Goal: Communication & Community: Answer question/provide support

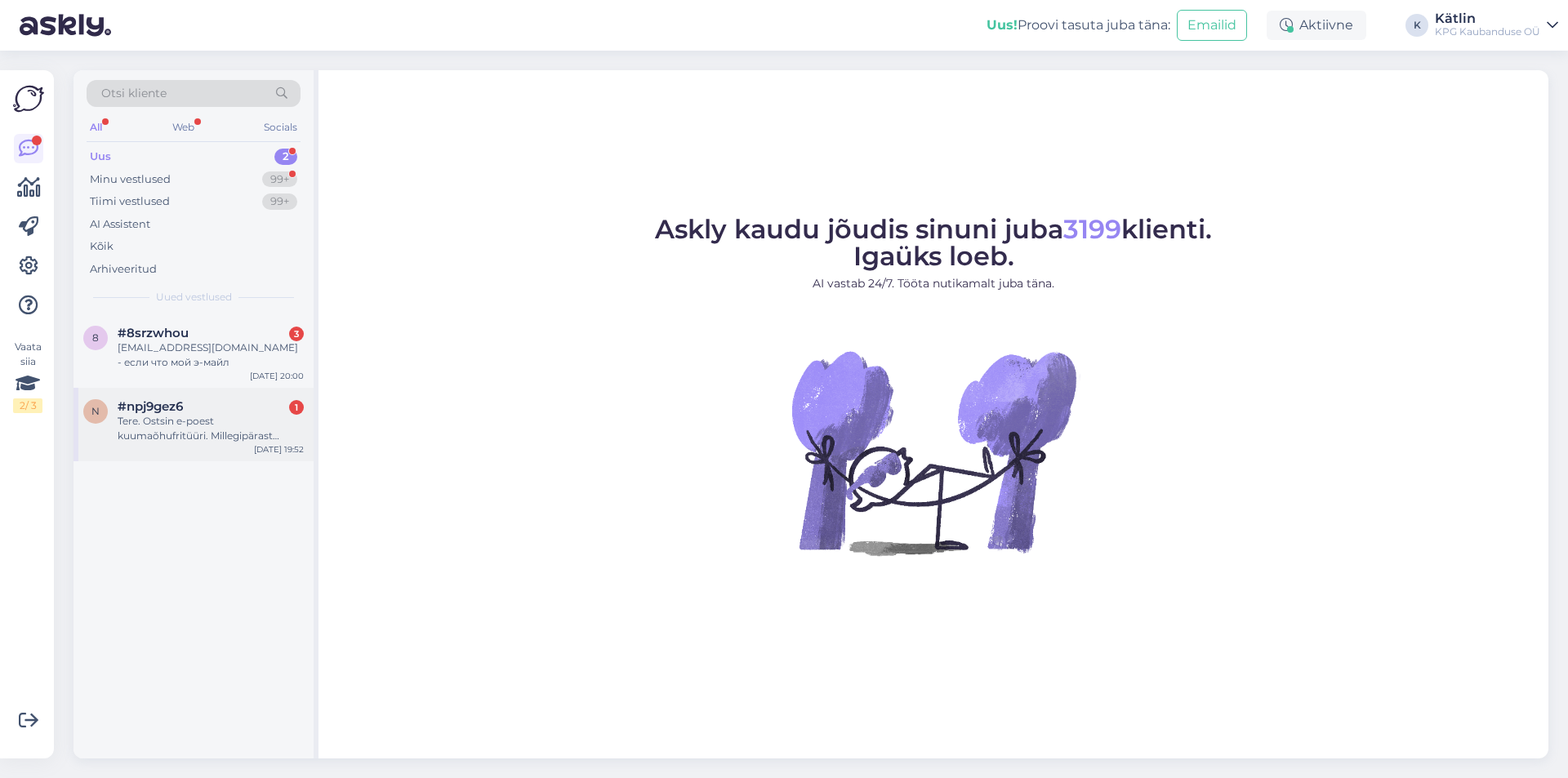
click at [179, 414] on div "Tere. Ostsin e-poest kuumaõhufritüüri. Millegipärast lakkas töötamast, kas on v…" at bounding box center [210, 428] width 186 height 29
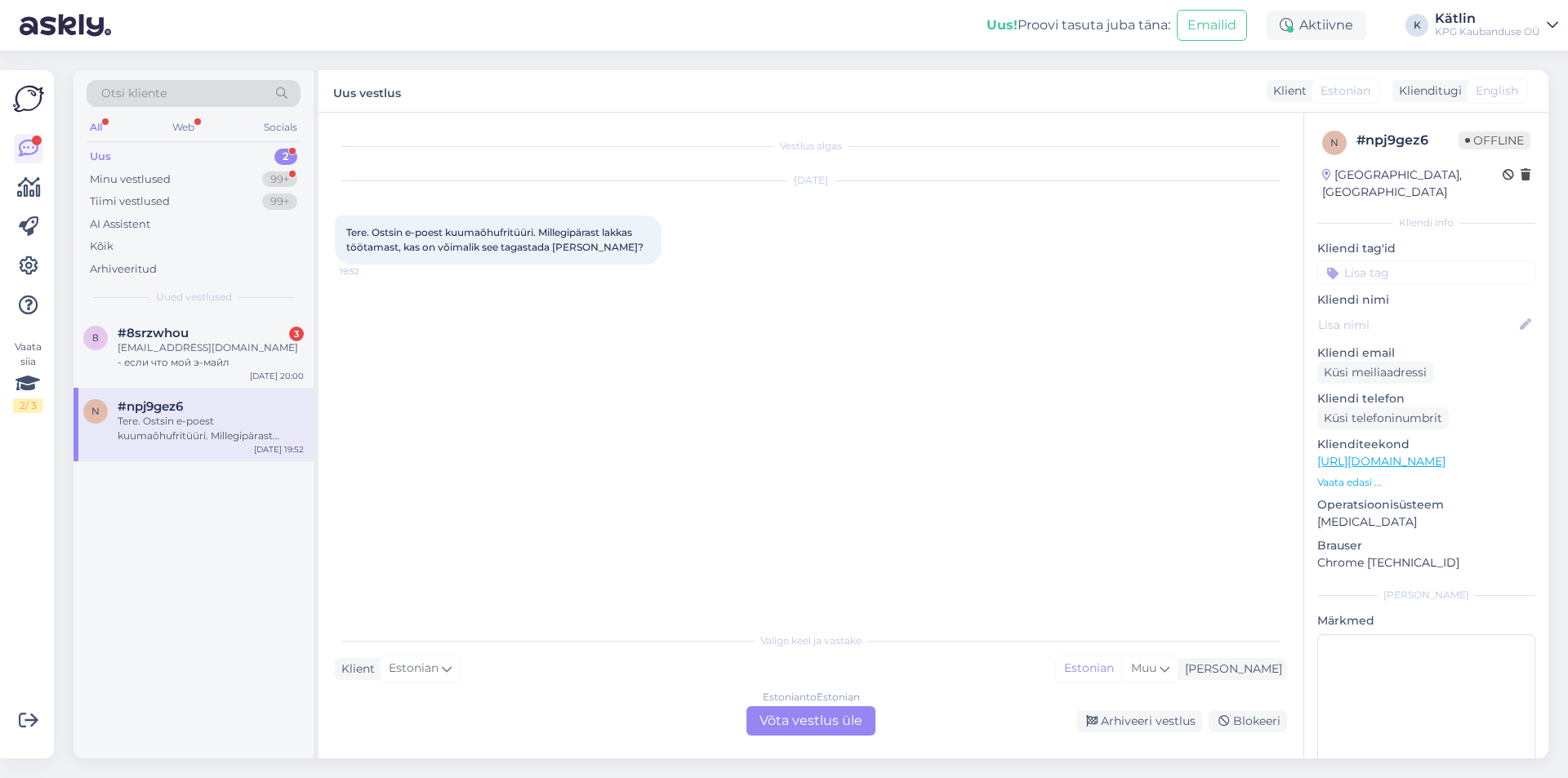
click at [829, 725] on div "Estonian to Estonian Võta vestlus üle" at bounding box center [811, 720] width 129 height 29
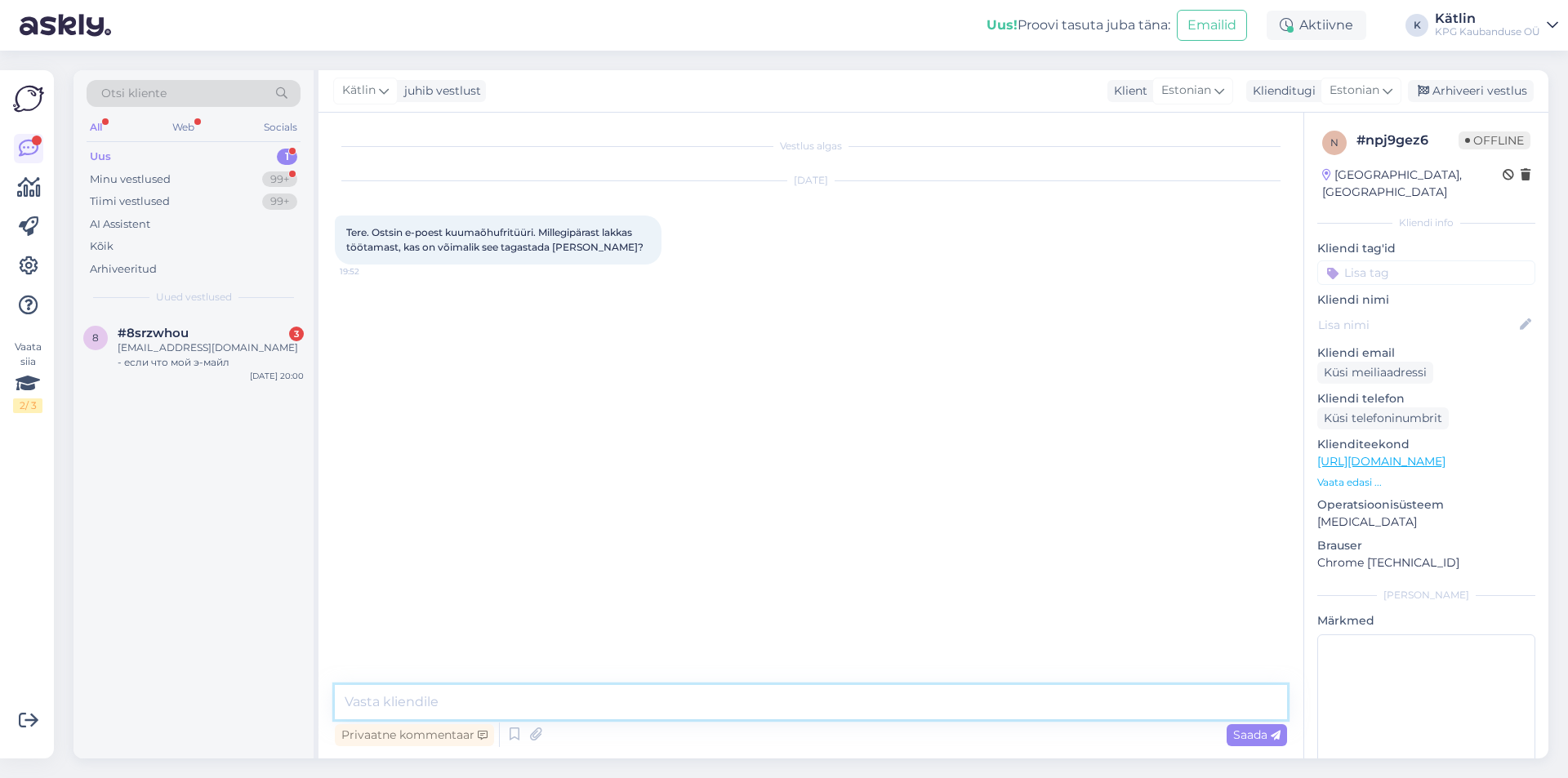
click at [597, 695] on textarea at bounding box center [810, 702] width 952 height 34
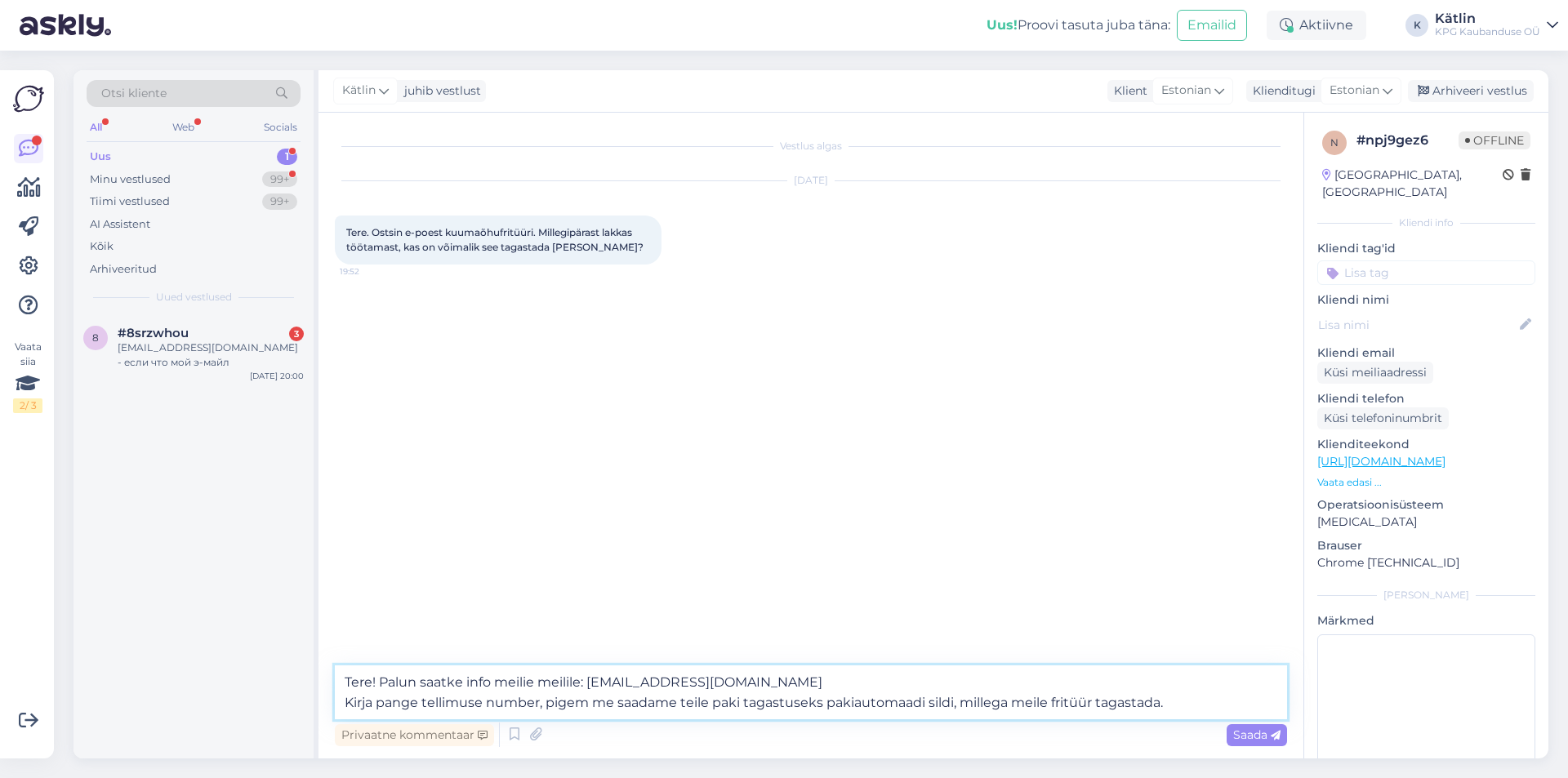
type textarea "Tere! Palun saatke info meilie meilile: [EMAIL_ADDRESS][DOMAIN_NAME] Kirja pang…"
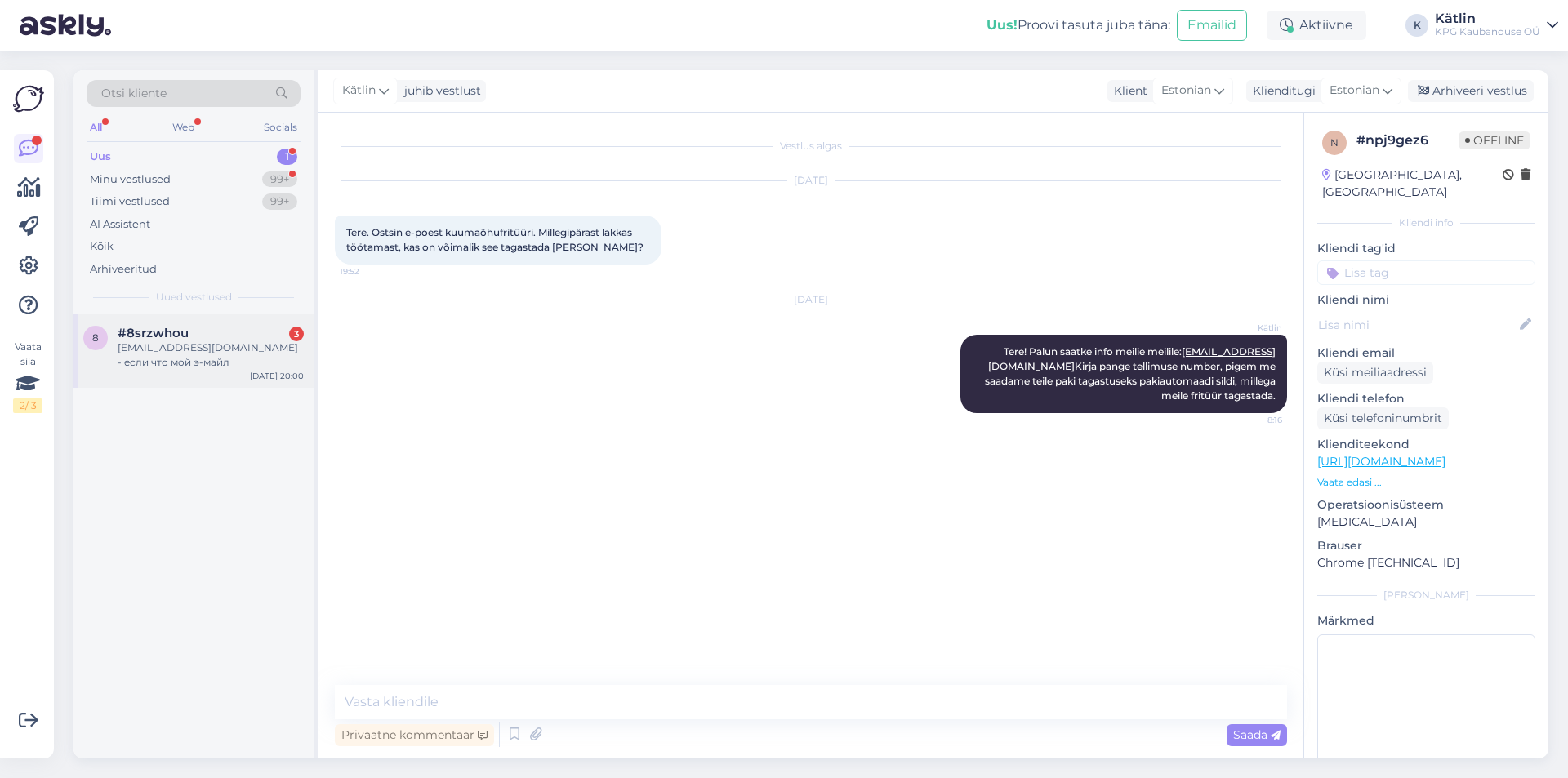
click at [231, 343] on div "[EMAIL_ADDRESS][DOMAIN_NAME] - если что мой э-майл" at bounding box center [210, 355] width 186 height 29
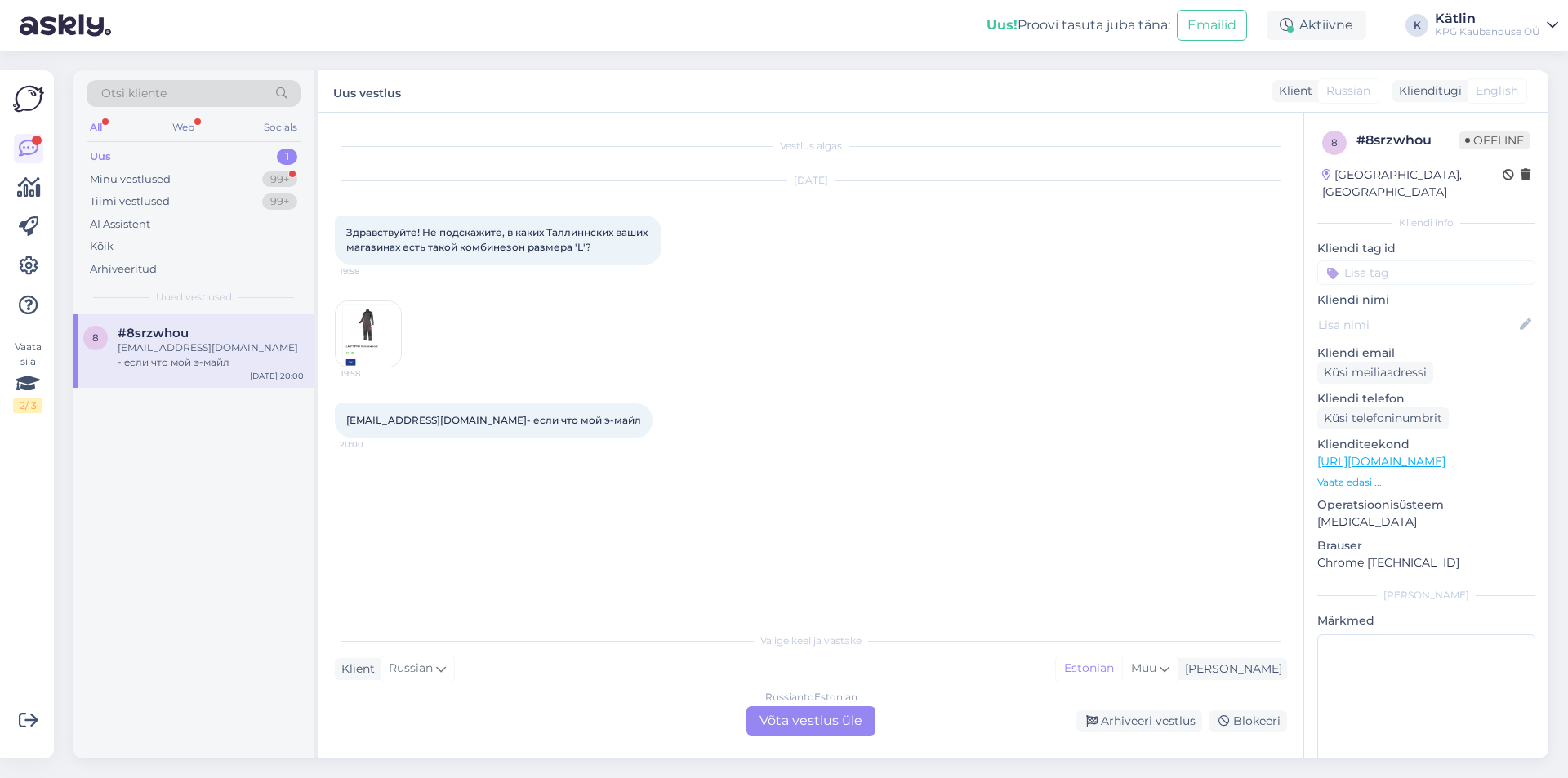
click at [797, 725] on div "Russian to Estonian Võta vestlus üle" at bounding box center [811, 720] width 129 height 29
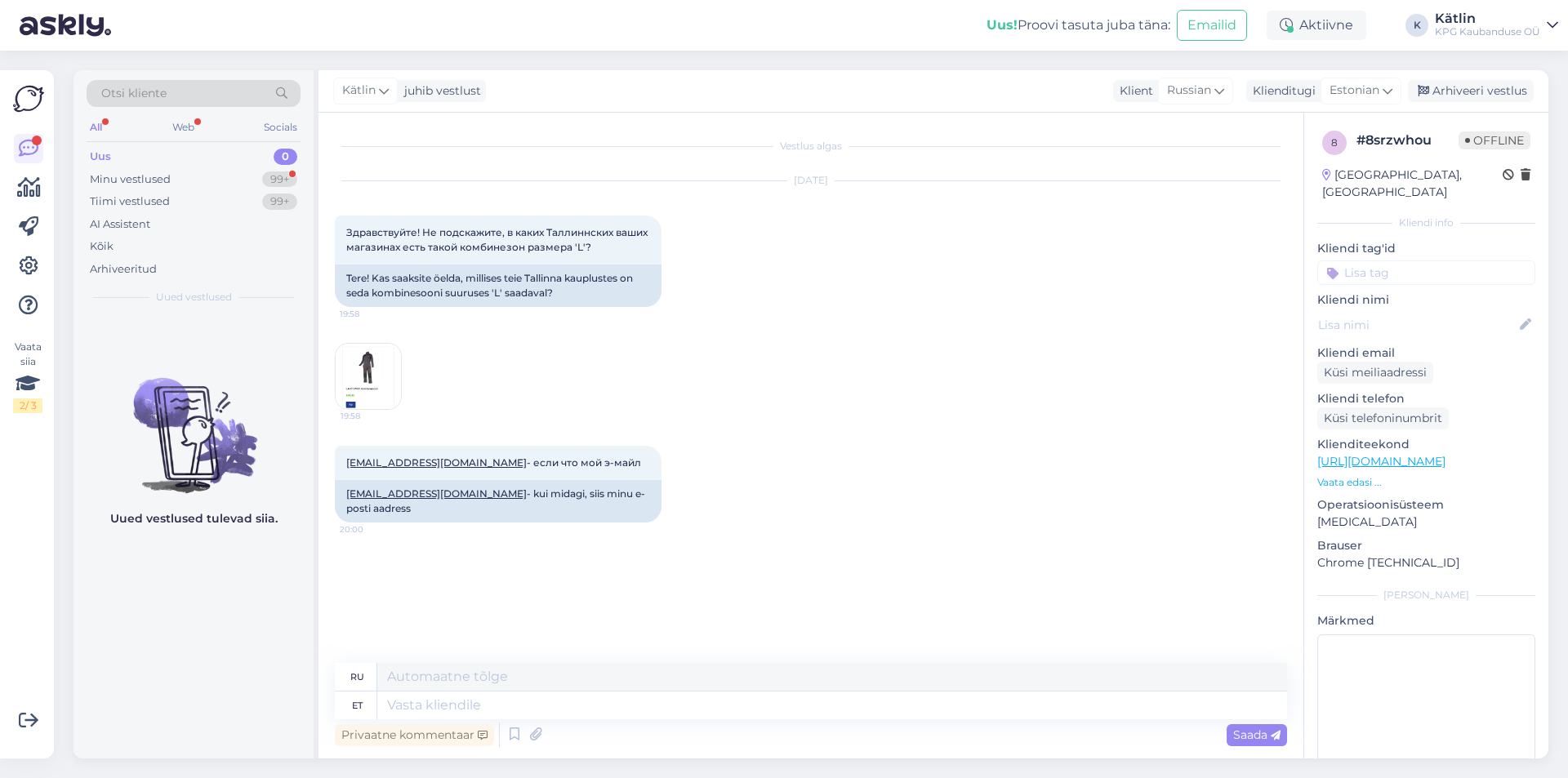
click at [379, 372] on img at bounding box center [368, 377] width 66 height 65
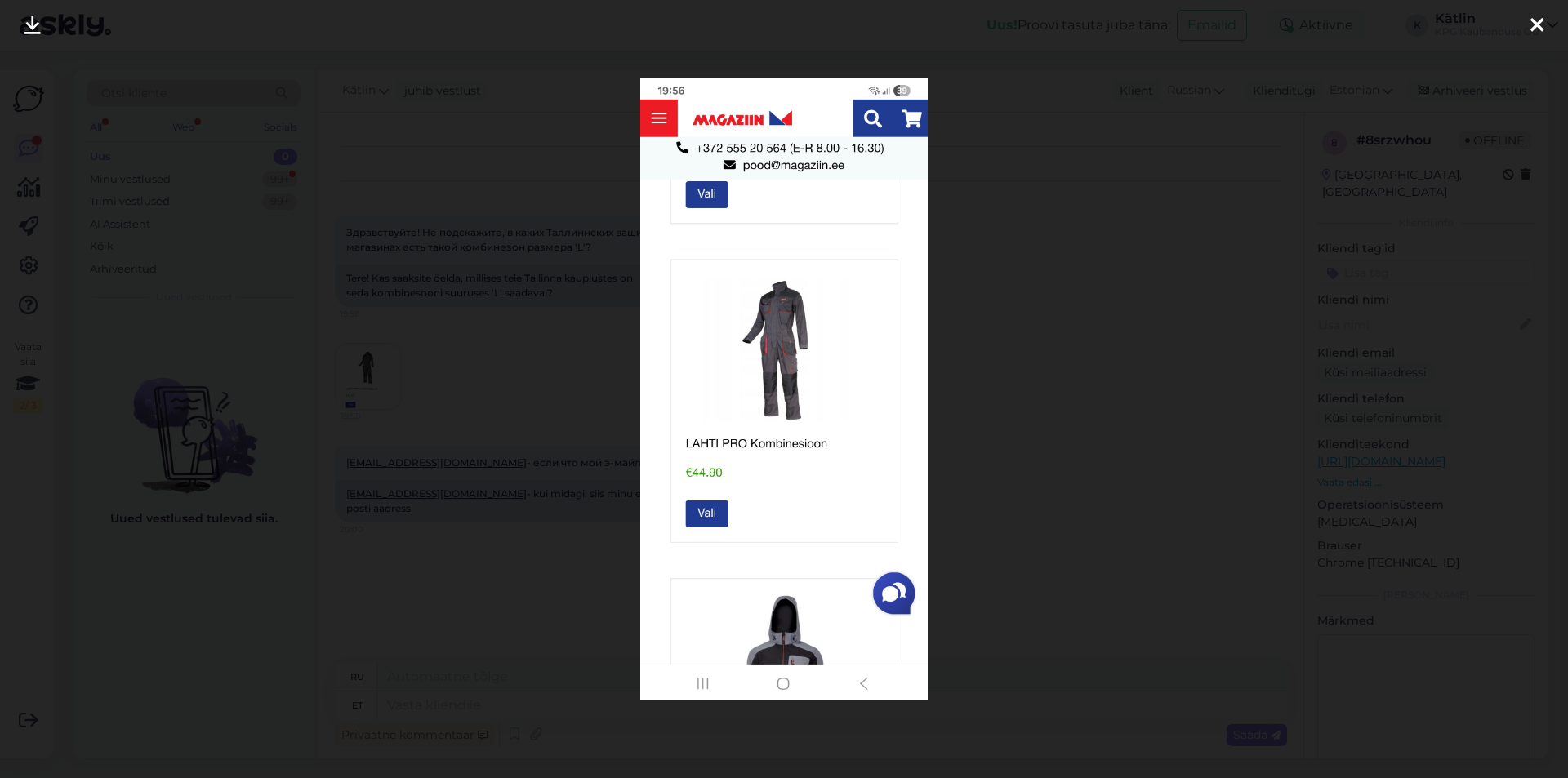
click at [997, 388] on div at bounding box center [784, 389] width 1568 height 778
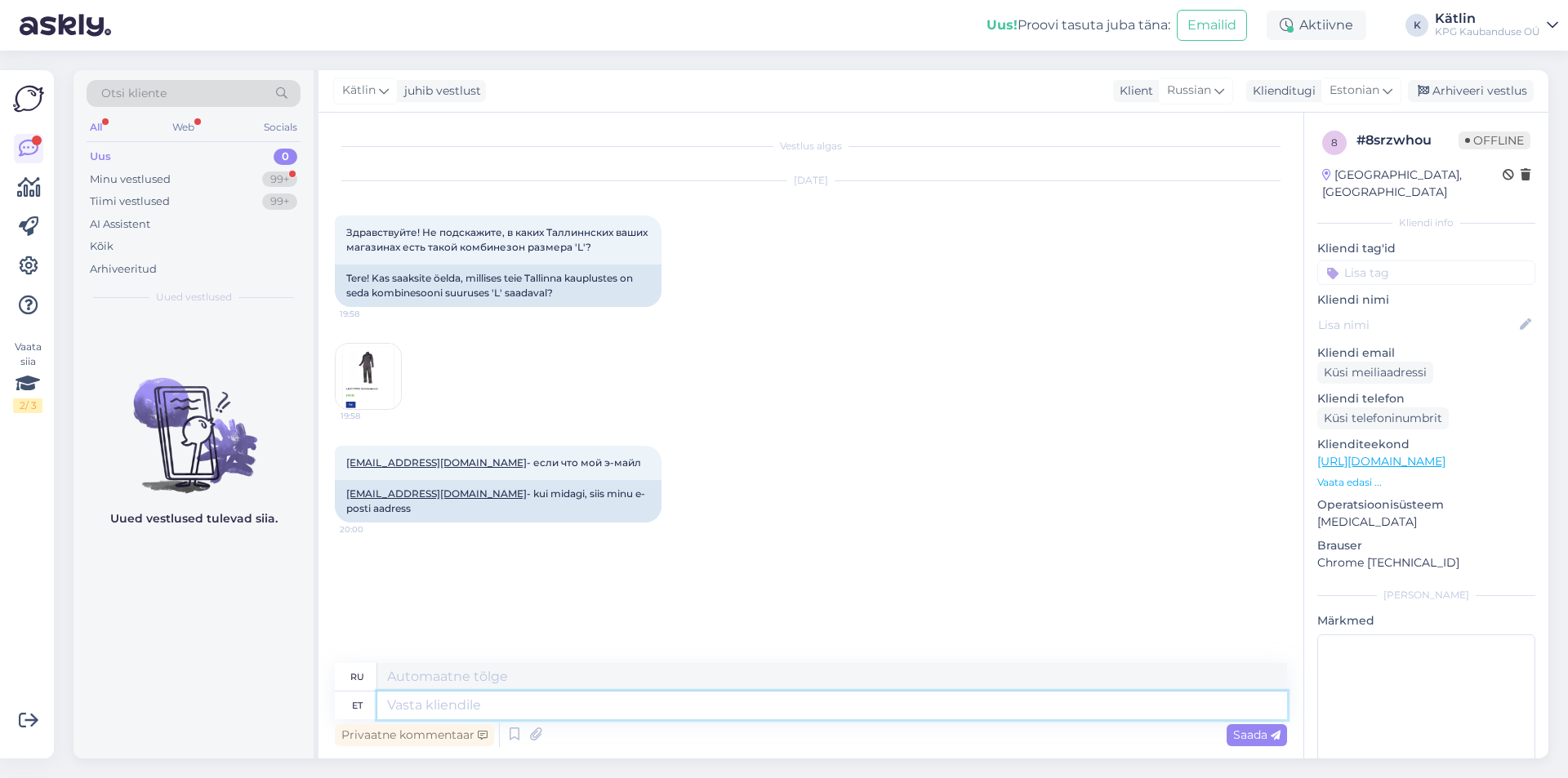
click at [439, 700] on textarea at bounding box center [832, 705] width 909 height 28
click at [384, 487] on div "[EMAIL_ADDRESS][DOMAIN_NAME] - kui midagi, siis minu e-posti aadress" at bounding box center [497, 501] width 327 height 42
click at [383, 493] on link "[EMAIL_ADDRESS][DOMAIN_NAME]" at bounding box center [436, 494] width 180 height 12
click at [453, 700] on textarea at bounding box center [832, 705] width 909 height 28
type textarea "Tere! S"
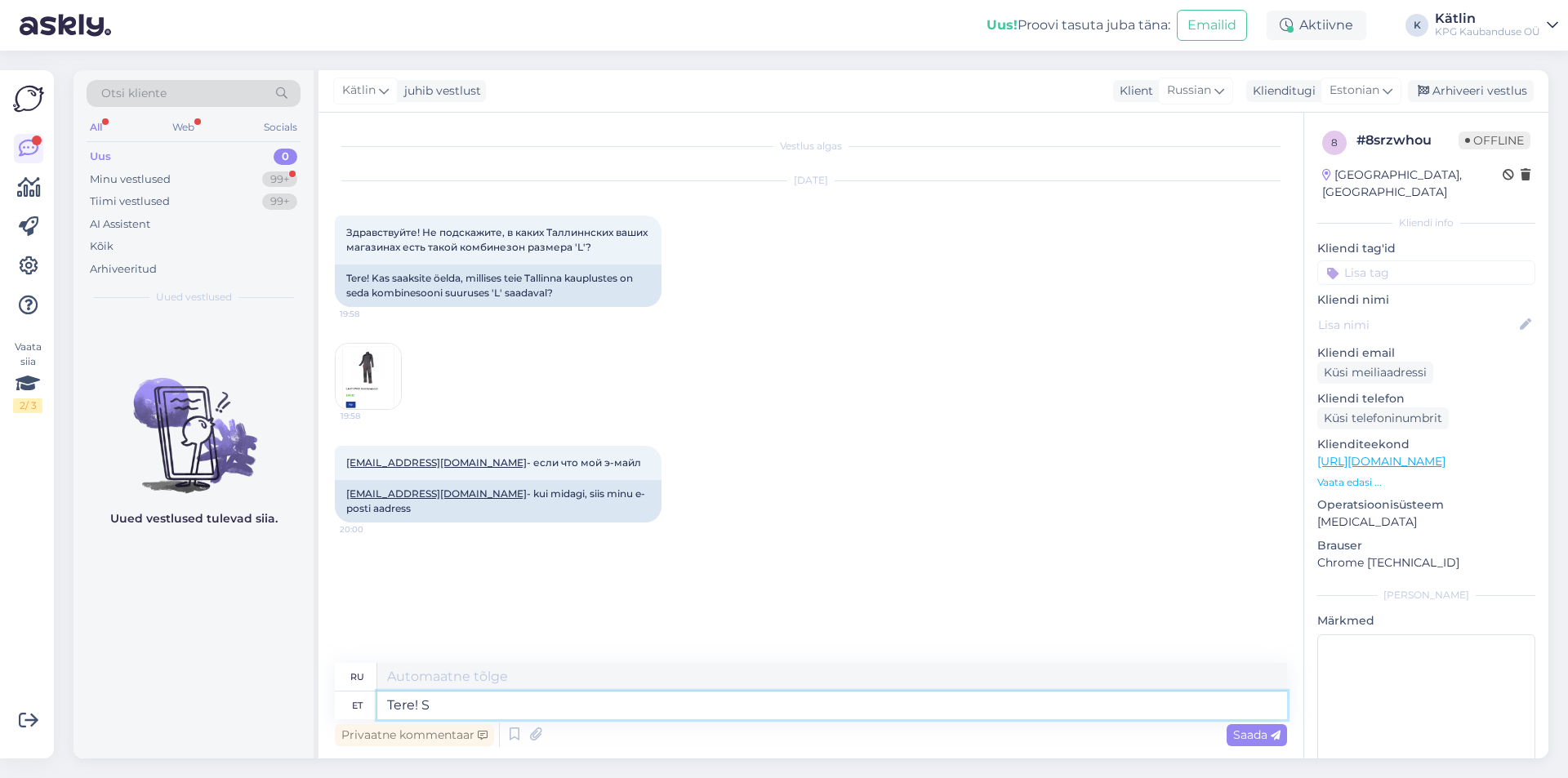
type textarea "Привет!"
type textarea "Tere! Saatsime va"
type textarea "Привет! Мы отправили"
type textarea "Tere! Saatsime vastuse me"
type textarea "Здравствуйте! Мы отправили ответ."
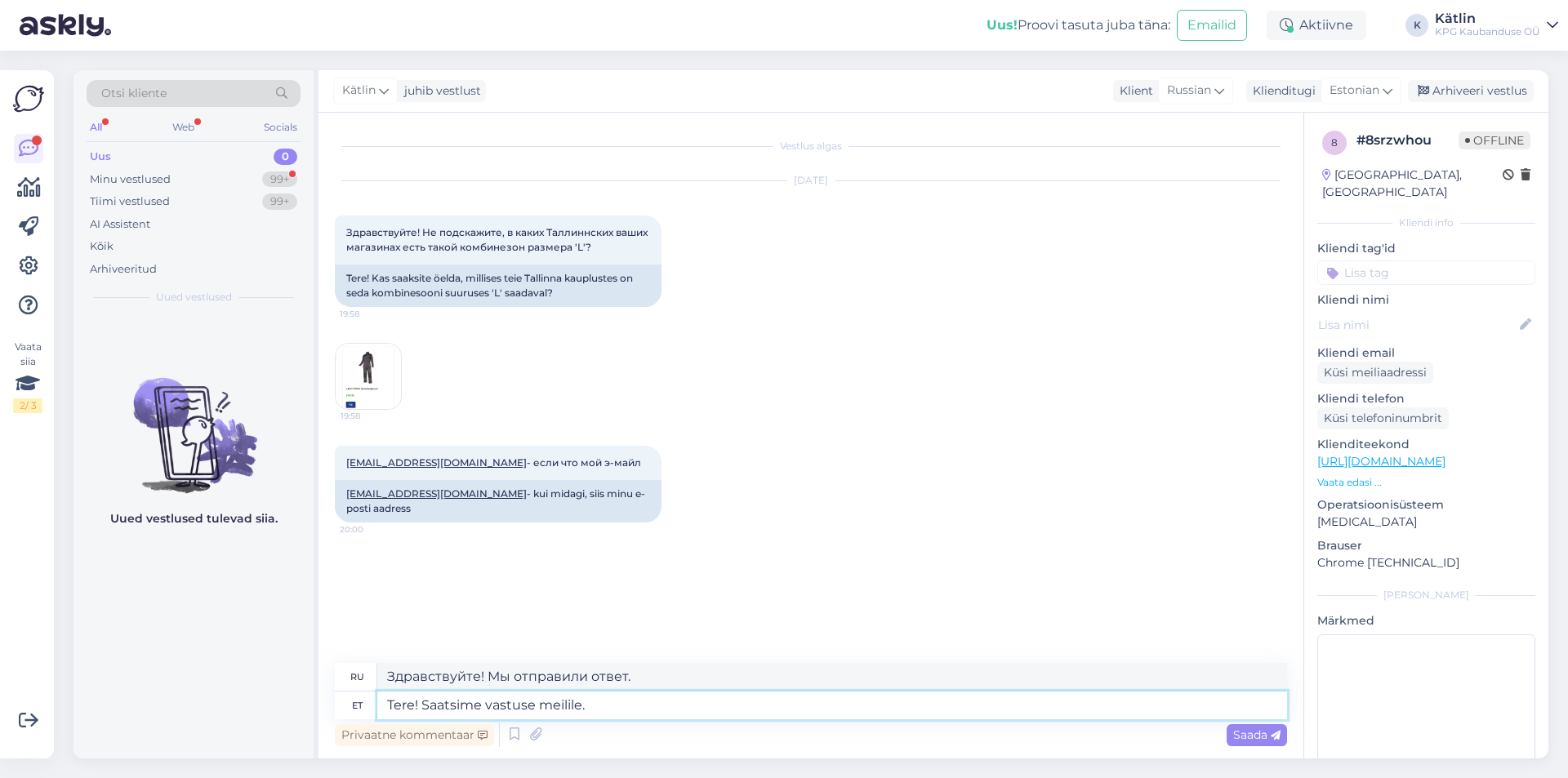
type textarea "Tere! Saatsime vastuse meilile."
type textarea "Привет! Мы отправили ответ на ваше письмо."
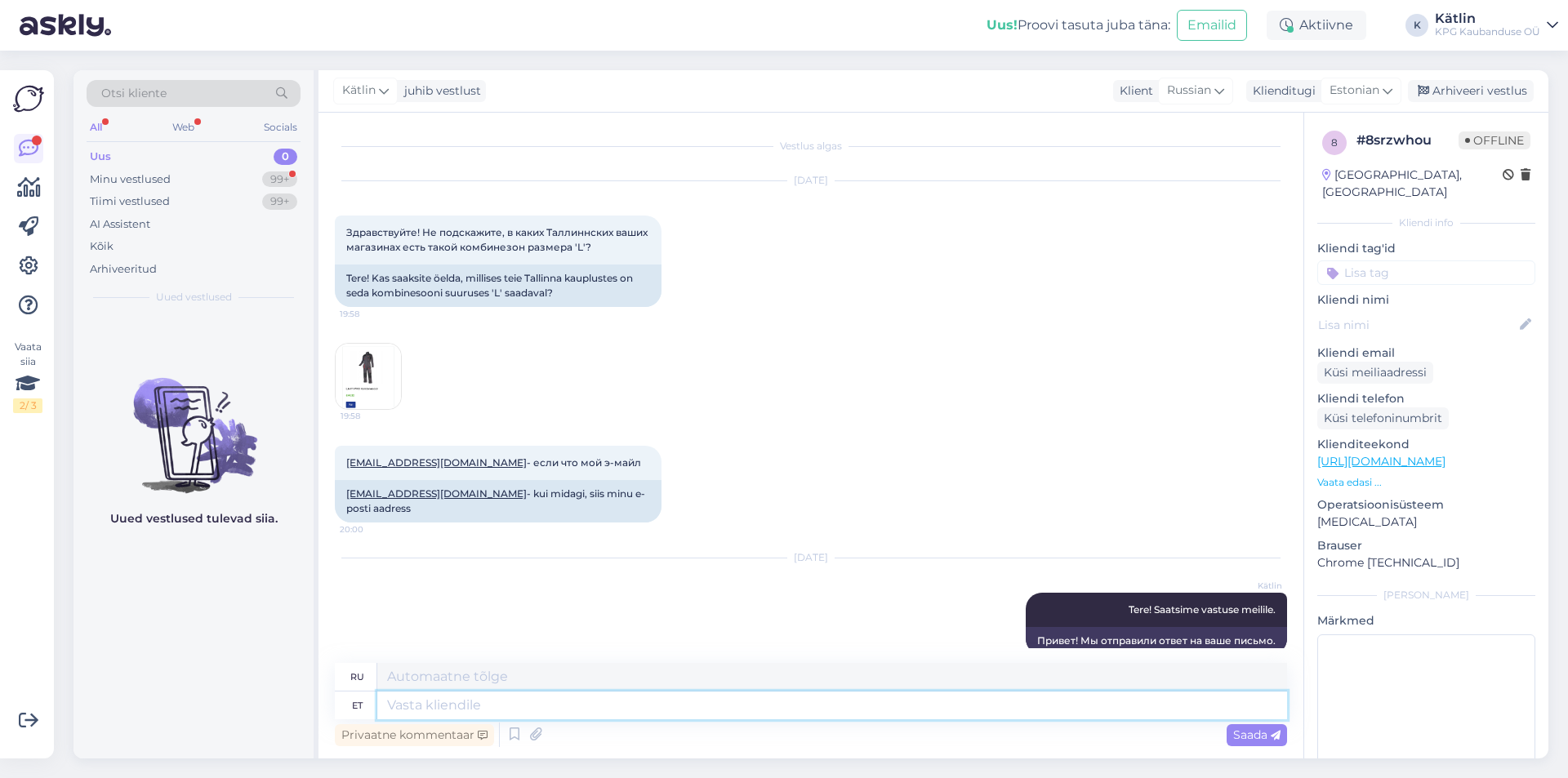
scroll to position [9, 0]
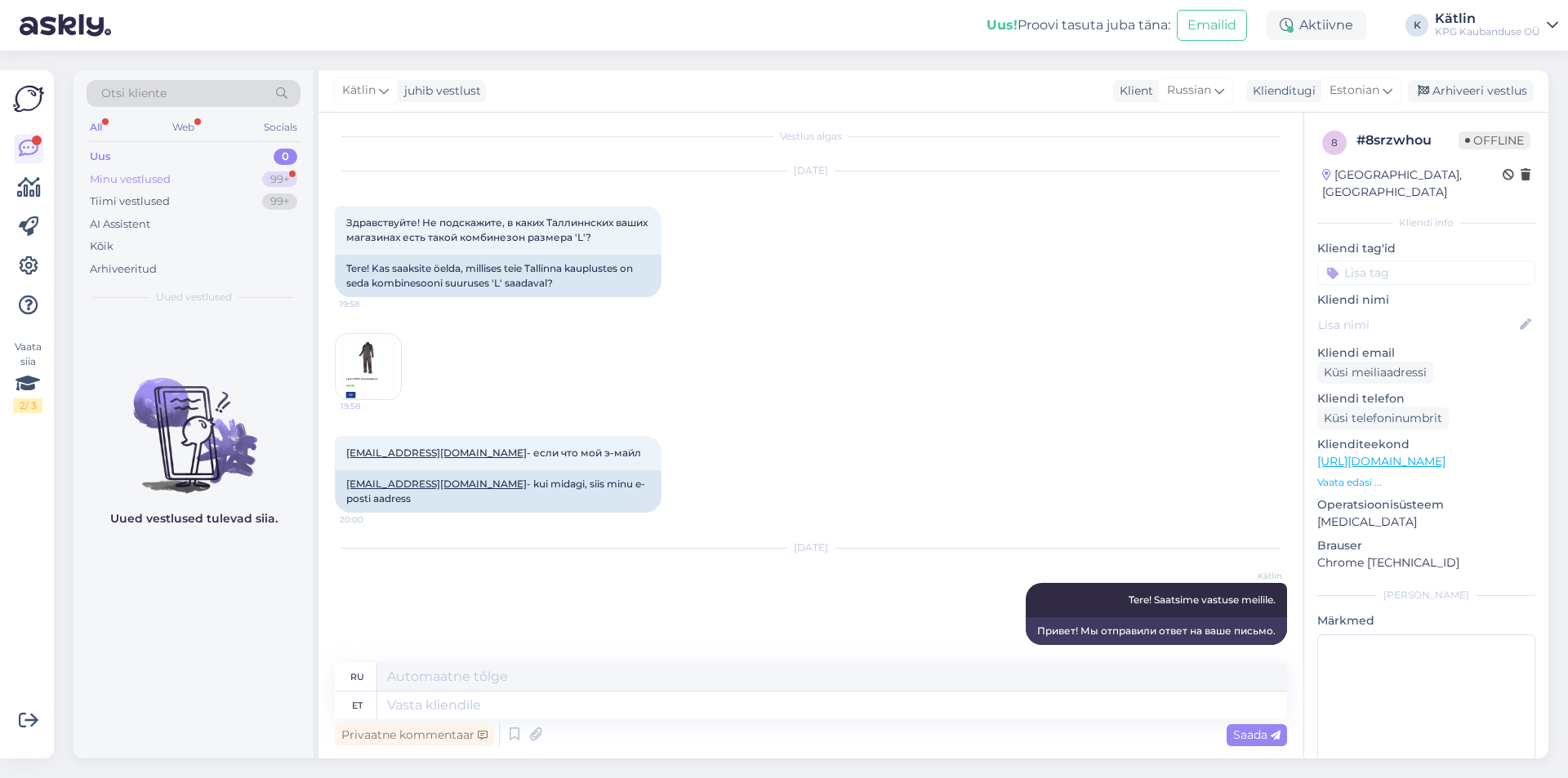
click at [147, 174] on div "Minu vestlused" at bounding box center [130, 179] width 81 height 16
